Goal: Transaction & Acquisition: Purchase product/service

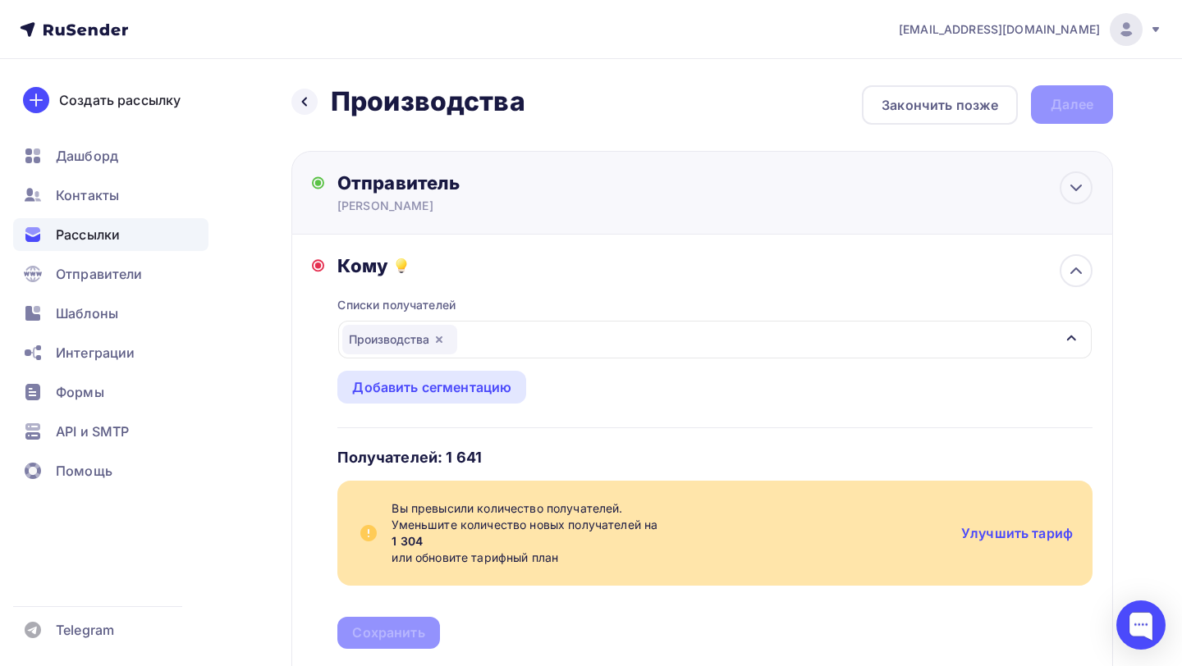
scroll to position [94, 0]
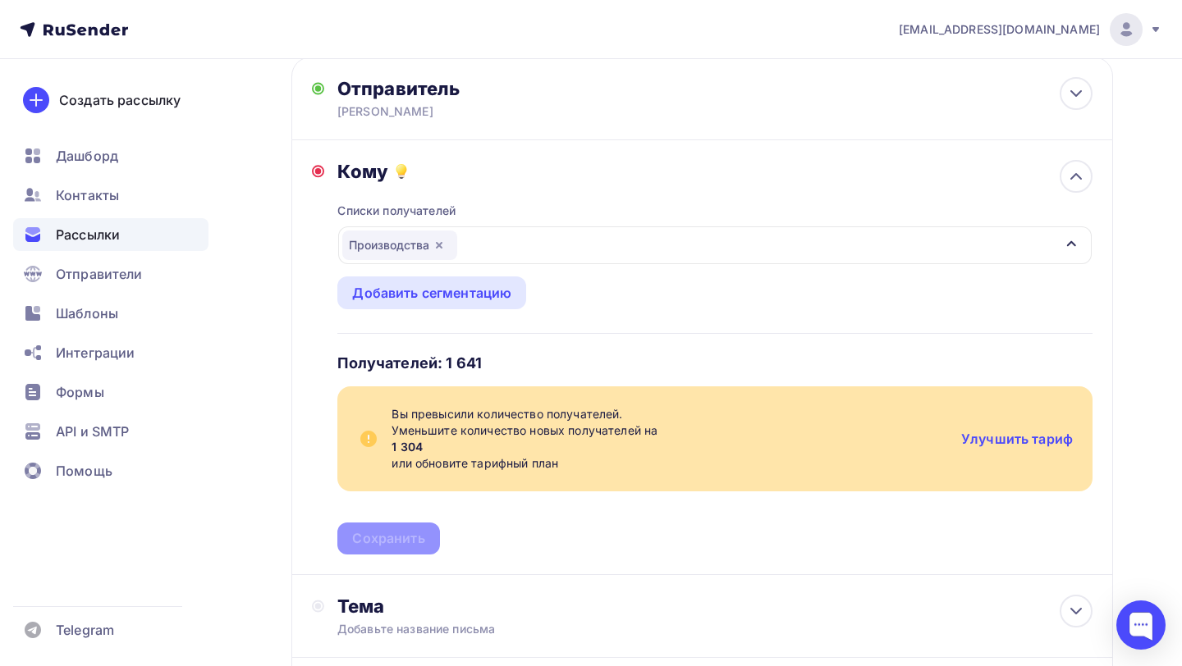
click at [1097, 25] on span "[EMAIL_ADDRESS][DOMAIN_NAME]" at bounding box center [999, 29] width 201 height 16
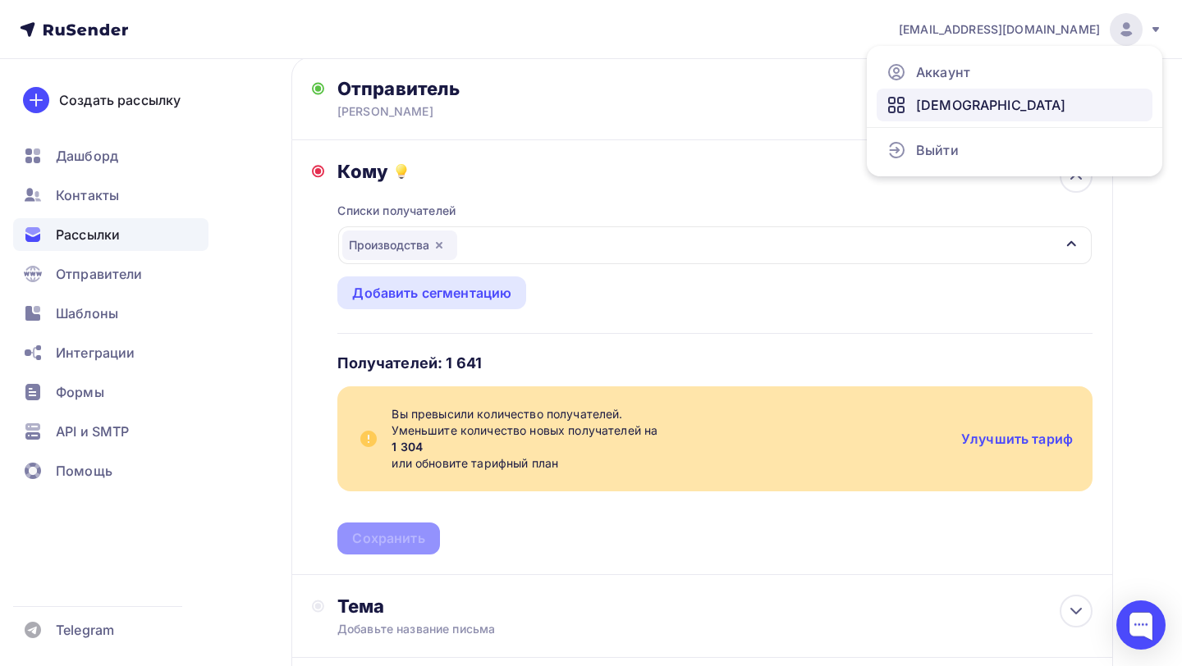
click at [935, 103] on span "[DEMOGRAPHIC_DATA]" at bounding box center [991, 105] width 150 height 20
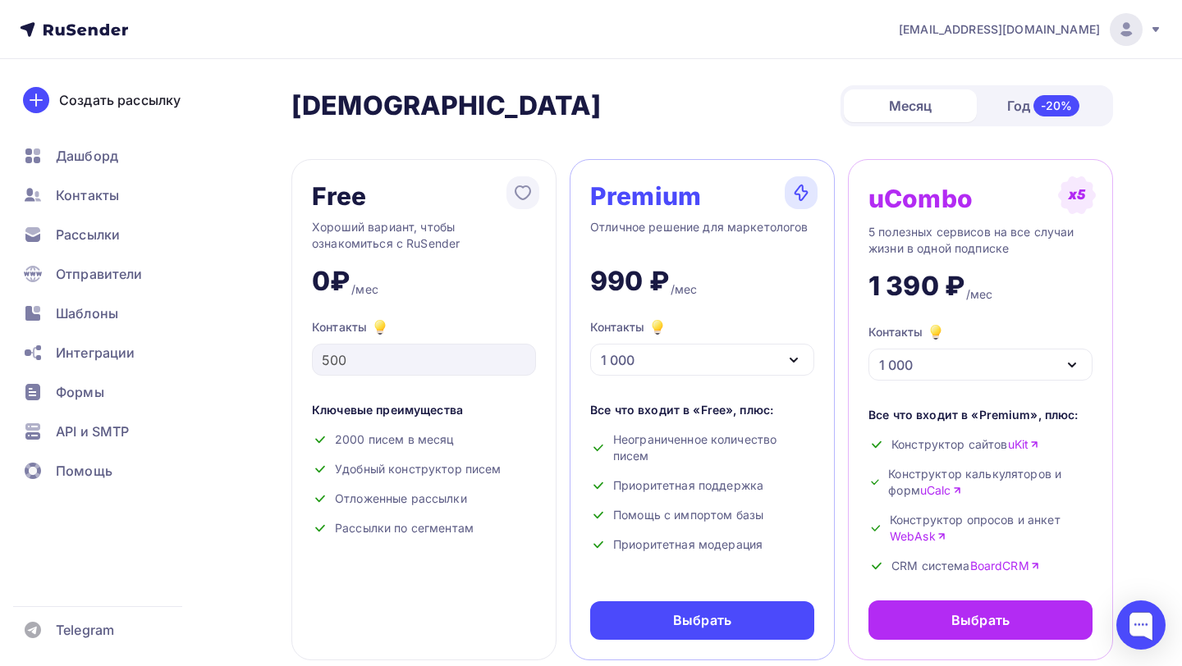
click at [743, 363] on div "1 000" at bounding box center [702, 360] width 224 height 32
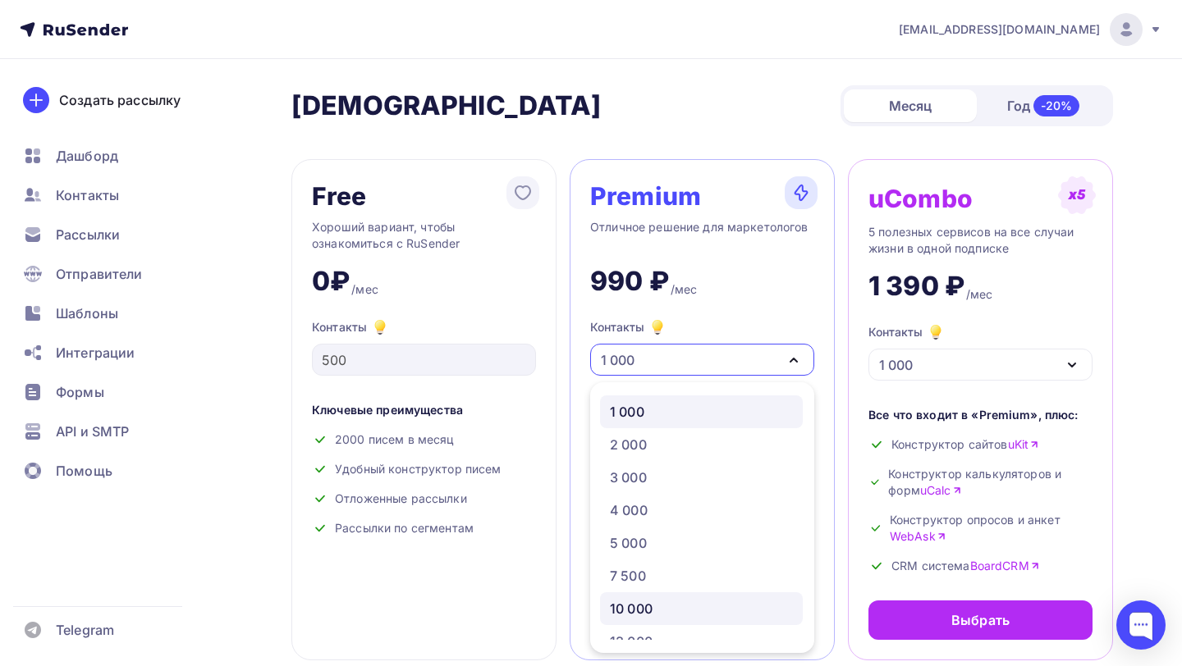
click at [657, 610] on div "10 000" at bounding box center [701, 609] width 183 height 20
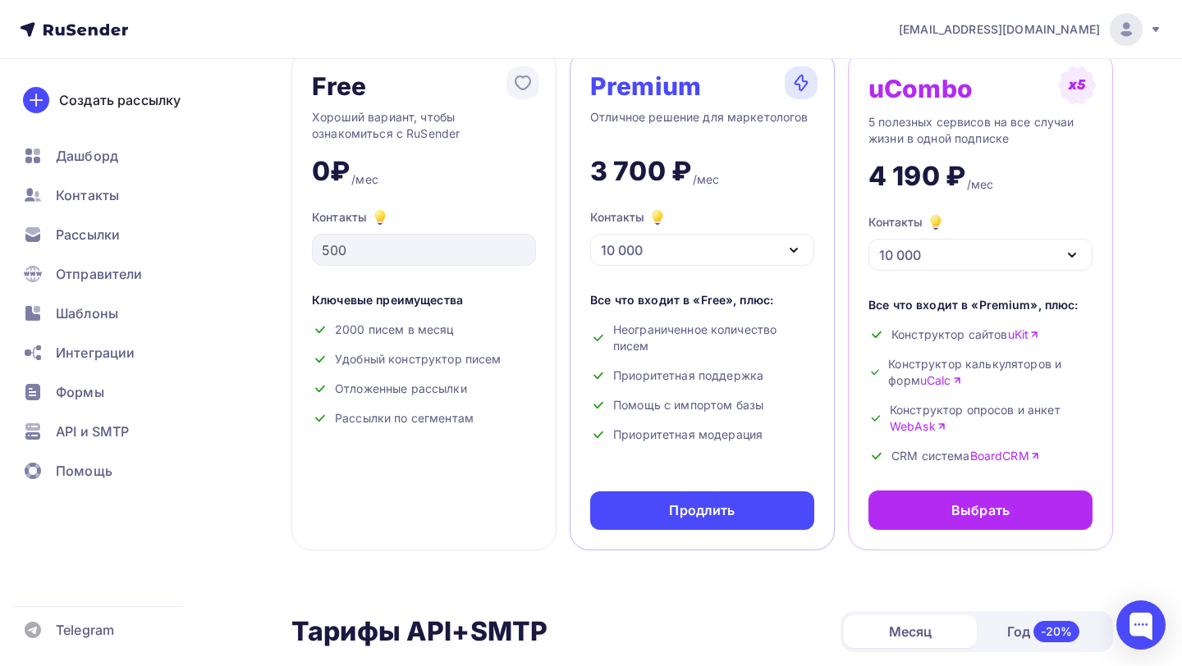
scroll to position [123, 0]
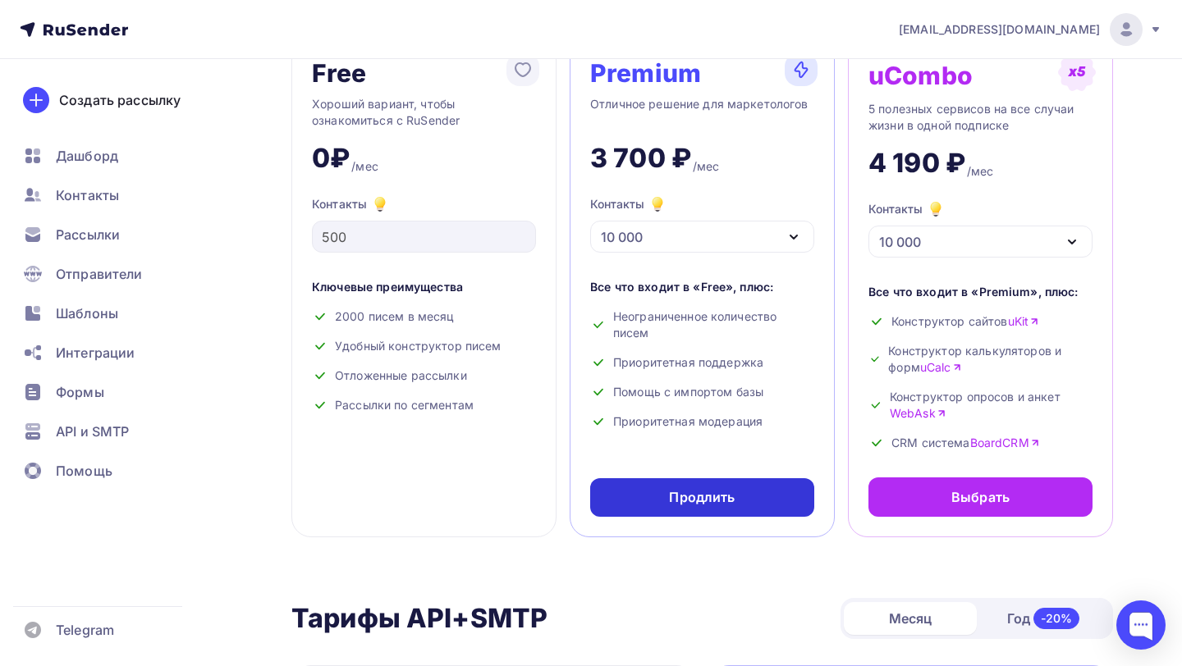
click at [697, 507] on div "Продлить" at bounding box center [702, 497] width 66 height 19
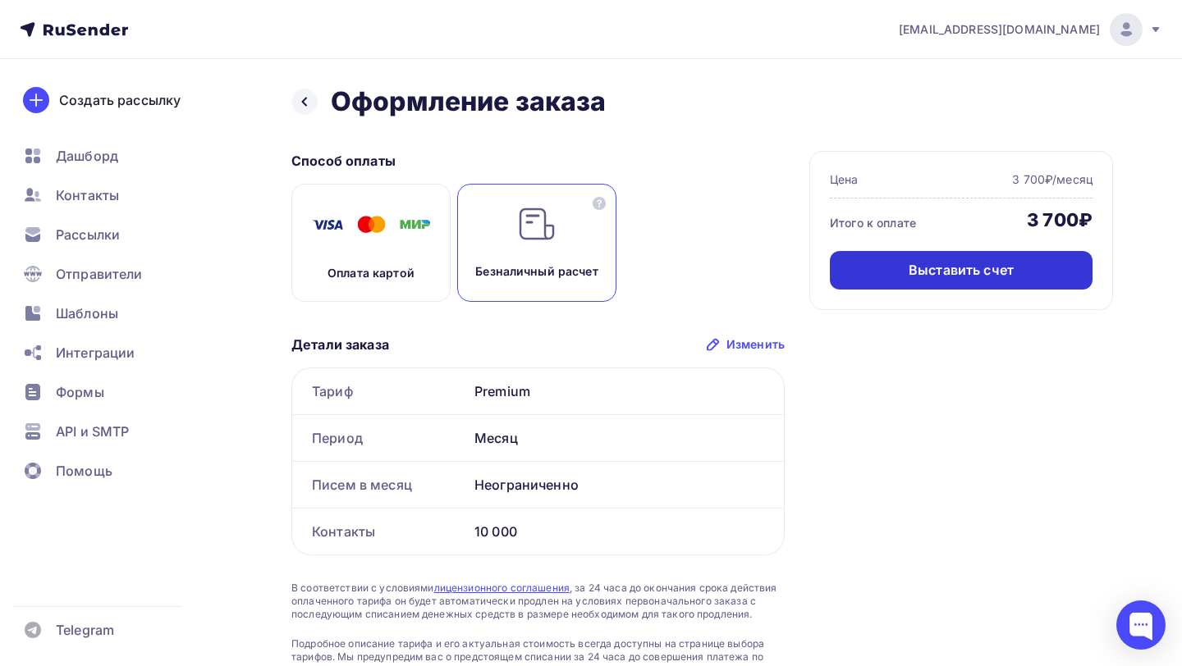
click at [942, 272] on div "Выставить счет" at bounding box center [960, 270] width 105 height 19
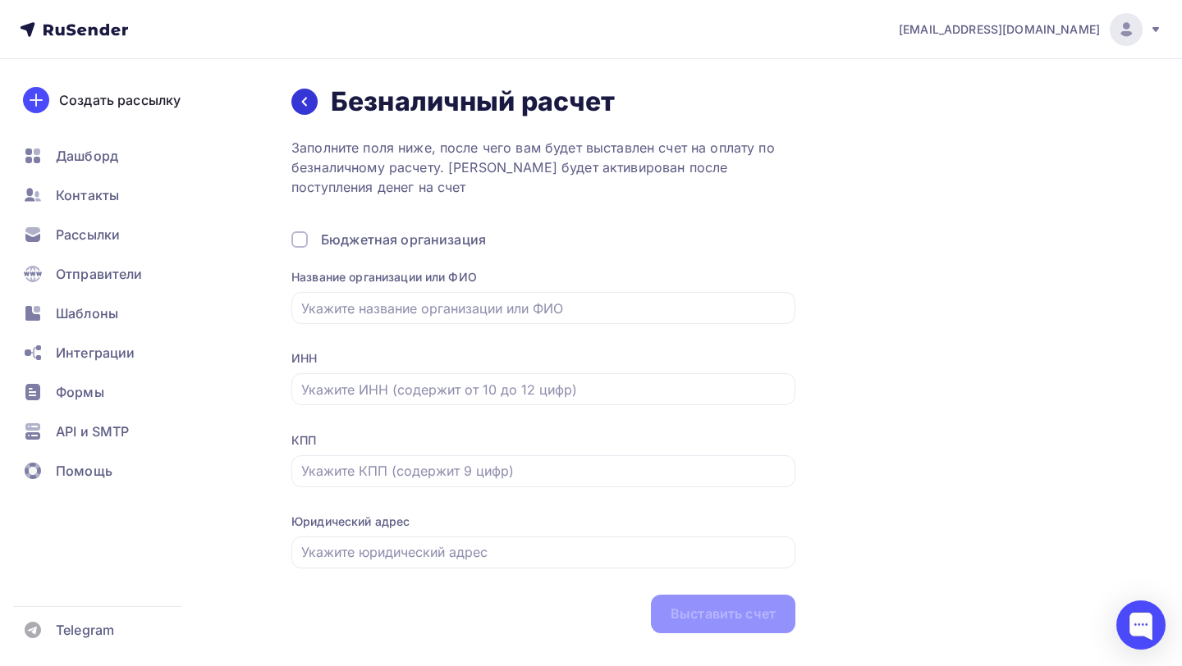
click at [310, 109] on div at bounding box center [304, 102] width 26 height 26
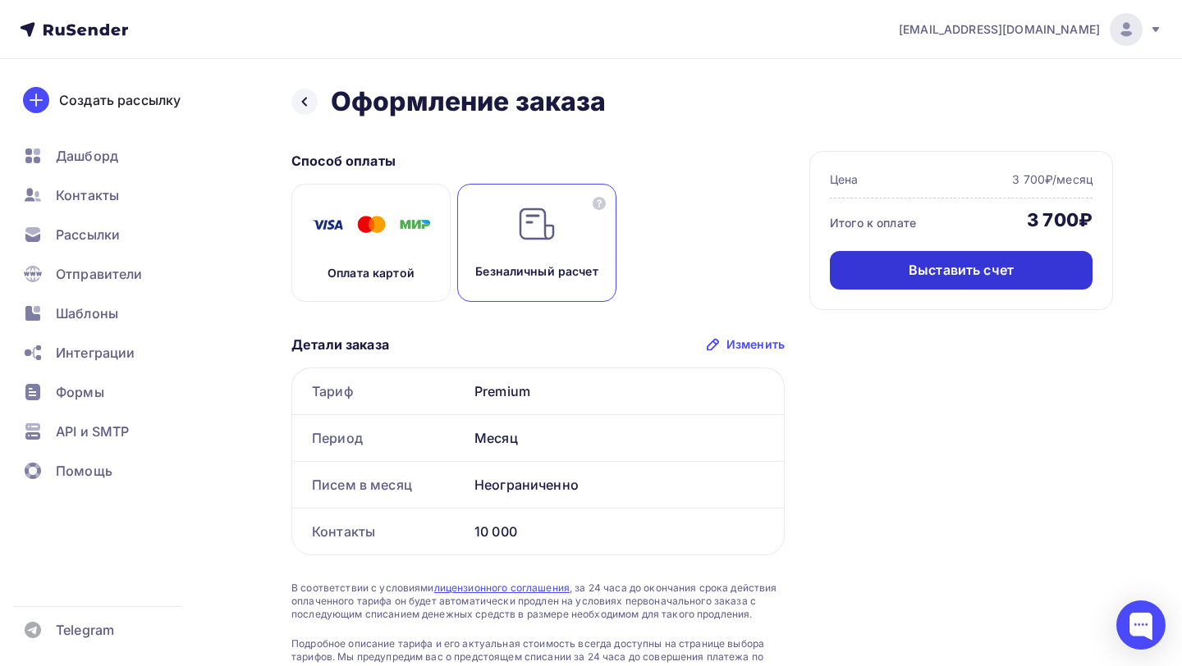
click at [972, 282] on div "Выставить счет" at bounding box center [961, 270] width 263 height 39
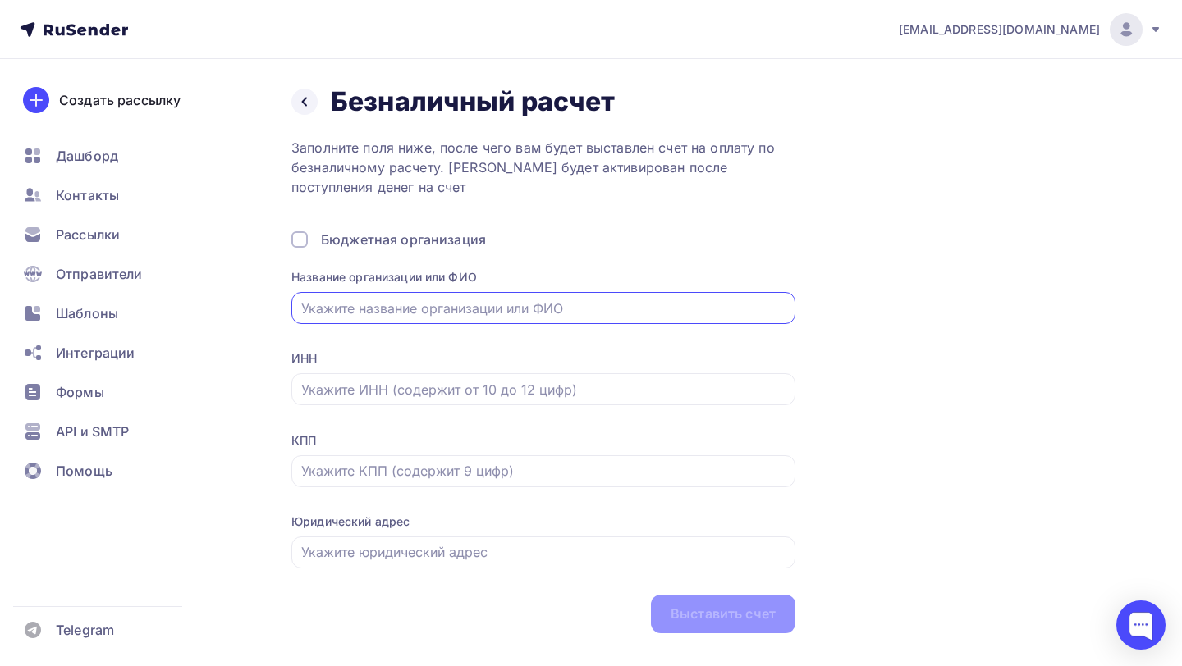
click at [414, 303] on input "text" at bounding box center [543, 309] width 485 height 20
click at [338, 304] on input "text" at bounding box center [543, 309] width 485 height 20
click at [448, 312] on input "text" at bounding box center [543, 309] width 485 height 20
type input "ц"
click at [450, 310] on input "ц" at bounding box center [543, 309] width 485 height 20
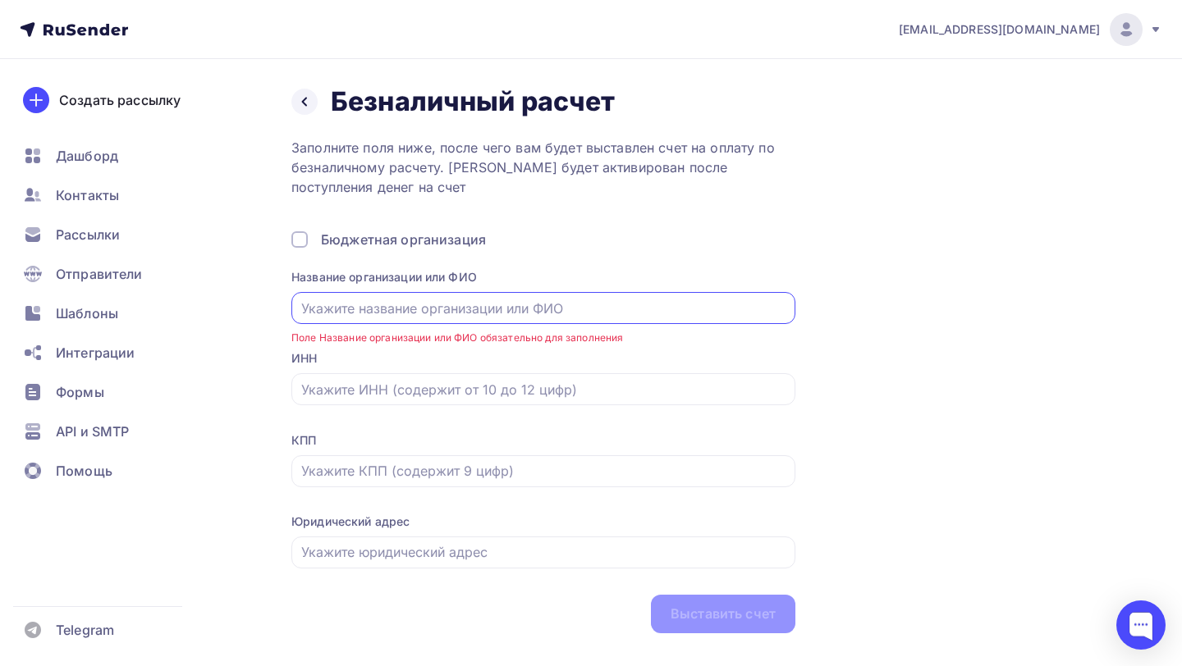
paste input "ООО «Убиратор»"
type input "ООО «Убиратор»"
click at [405, 380] on div at bounding box center [543, 389] width 504 height 32
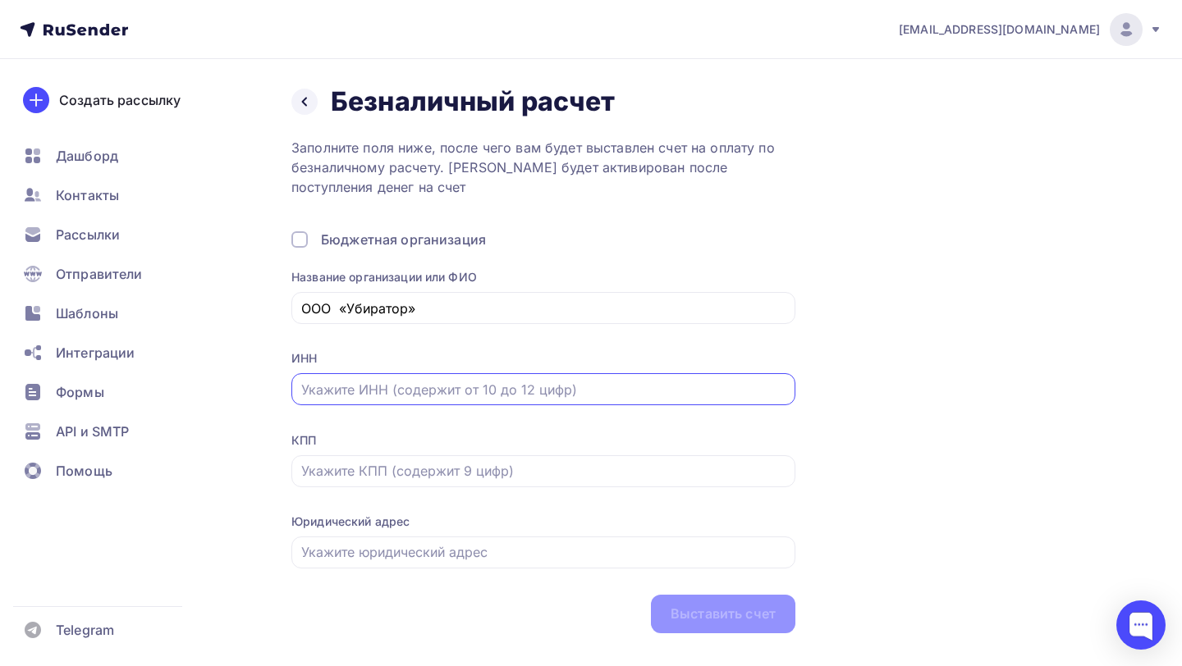
click at [390, 393] on input "text" at bounding box center [543, 390] width 485 height 20
paste input "9715317764"
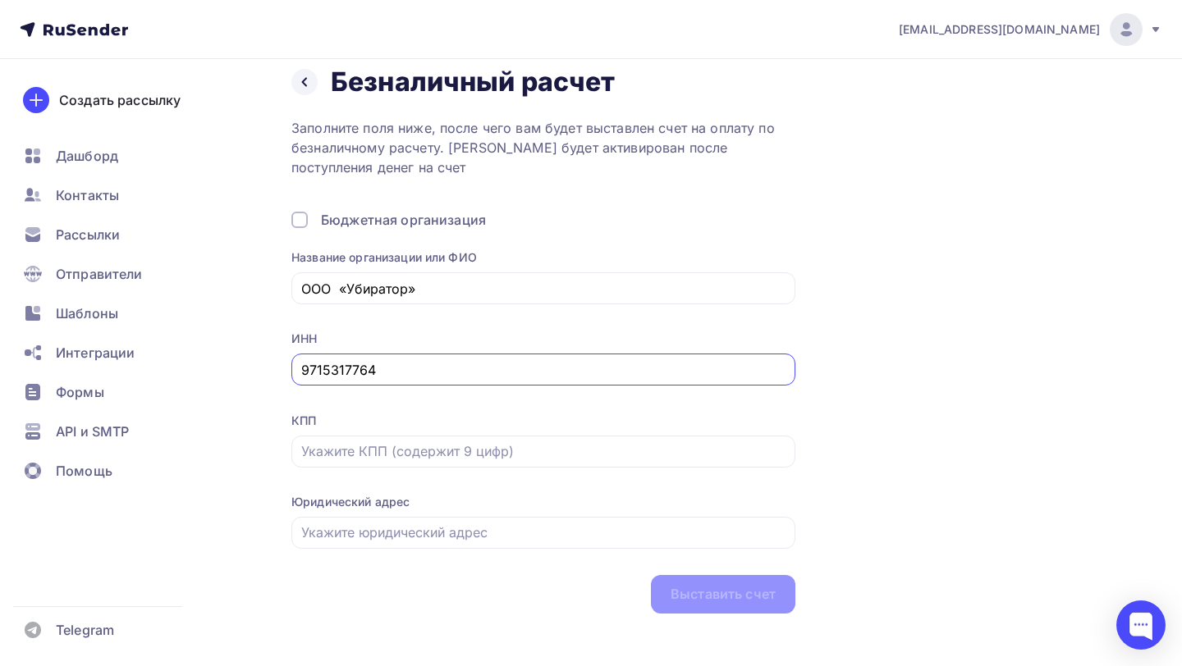
scroll to position [36, 0]
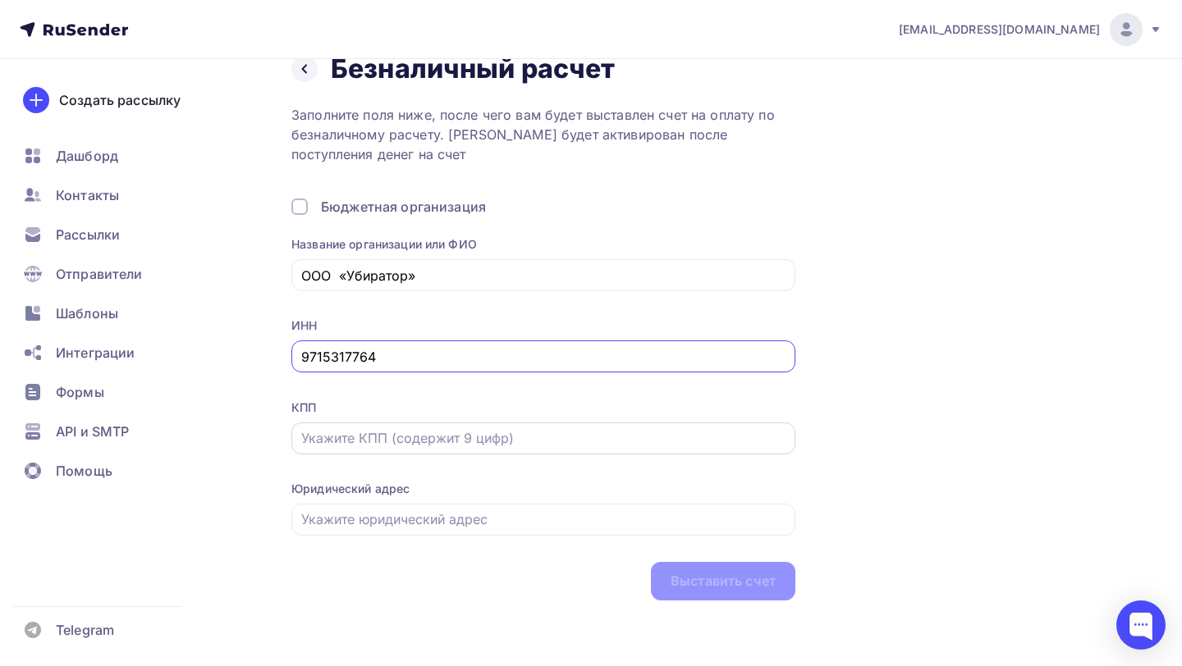
type input "9715317764"
click at [372, 436] on input "text" at bounding box center [543, 438] width 485 height 20
paste input "771501001"
type input "771501001"
click at [363, 538] on div "Юридический адрес" at bounding box center [543, 519] width 504 height 76
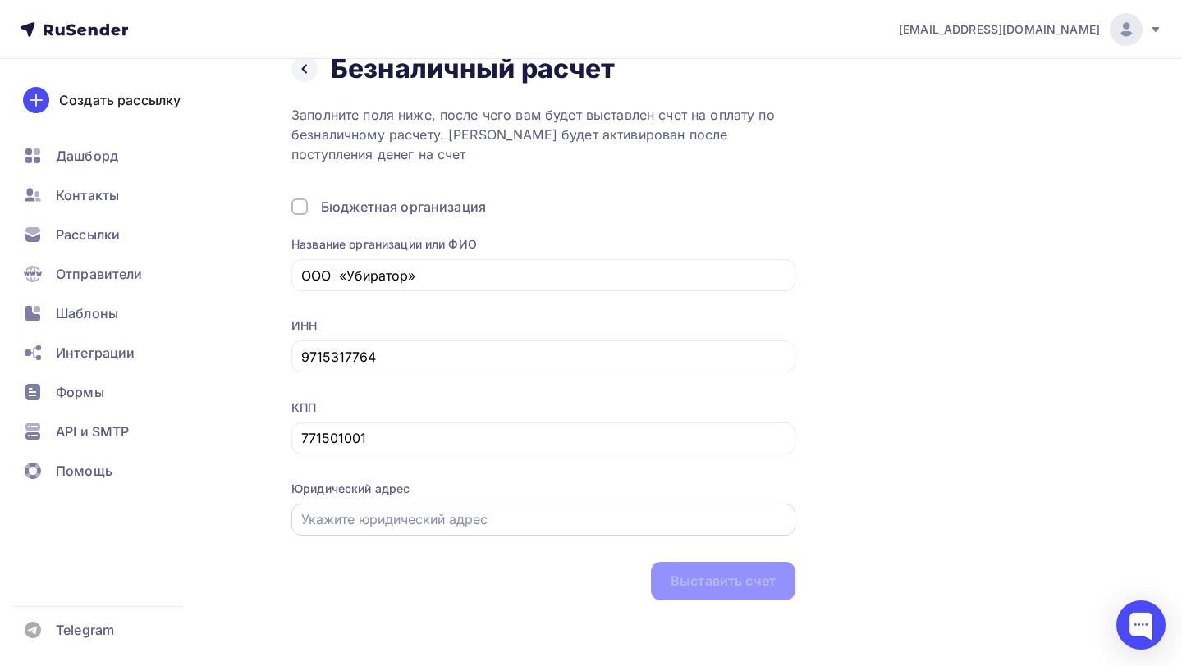
click at [369, 528] on input "text" at bounding box center [543, 520] width 485 height 20
paste input "[STREET_ADDRESS]"
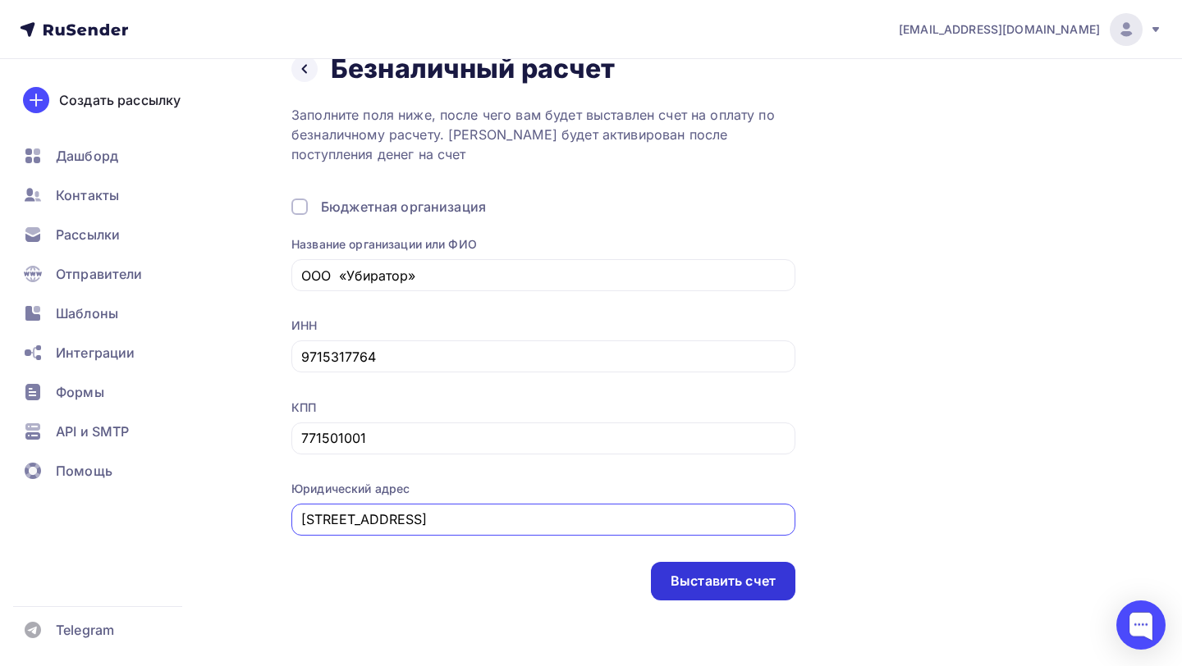
type input "[STREET_ADDRESS]"
click at [766, 579] on div "Выставить счет" at bounding box center [722, 581] width 105 height 19
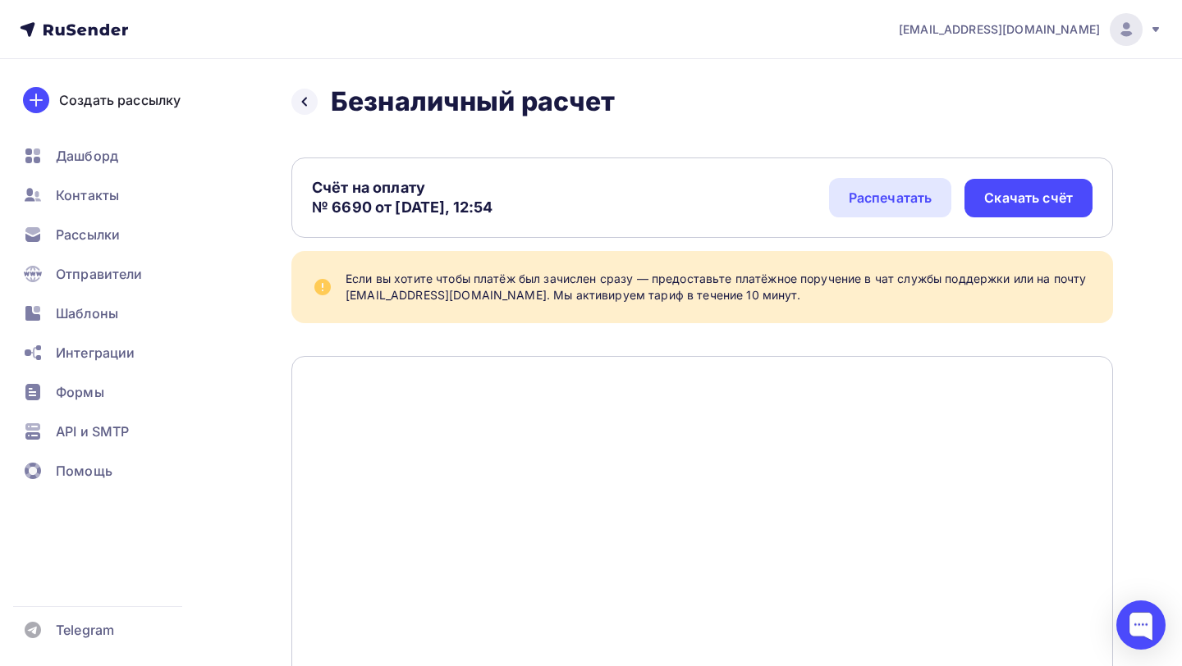
drag, startPoint x: 331, startPoint y: 207, endPoint x: 372, endPoint y: 208, distance: 41.0
click at [372, 208] on div "Счёт на оплату № 6690 от [DATE], 12:54" at bounding box center [402, 197] width 181 height 39
copy div "6690"
click at [1032, 180] on div "Скачать счёт" at bounding box center [1028, 198] width 128 height 39
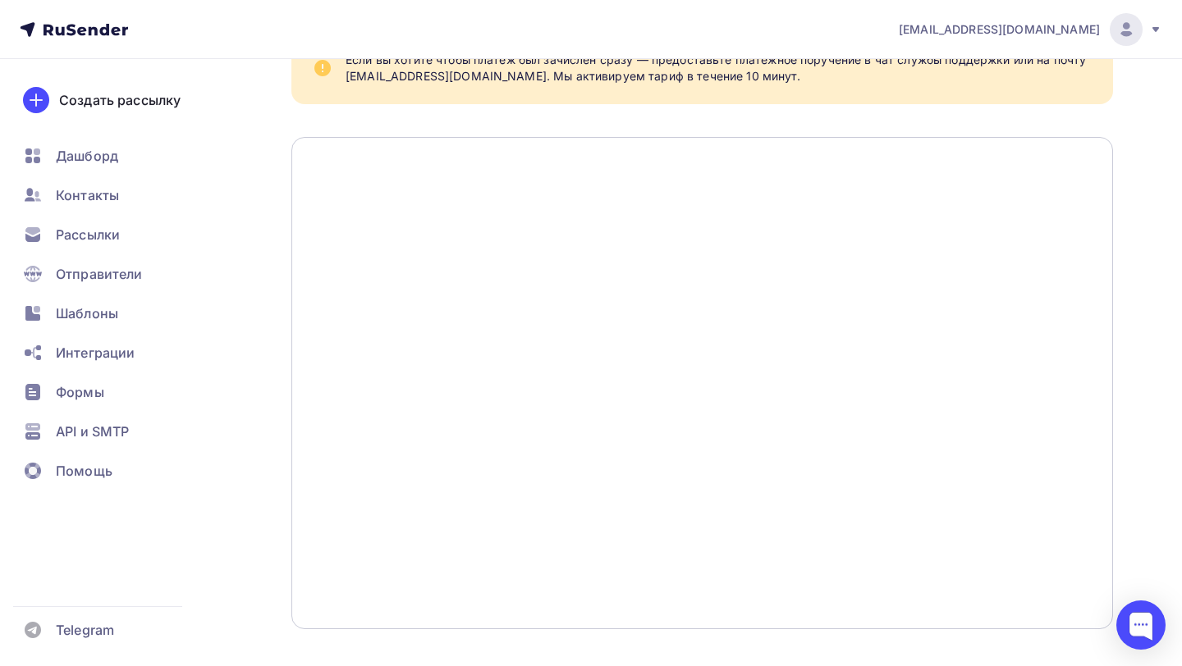
scroll to position [221, 0]
